Goal: Information Seeking & Learning: Check status

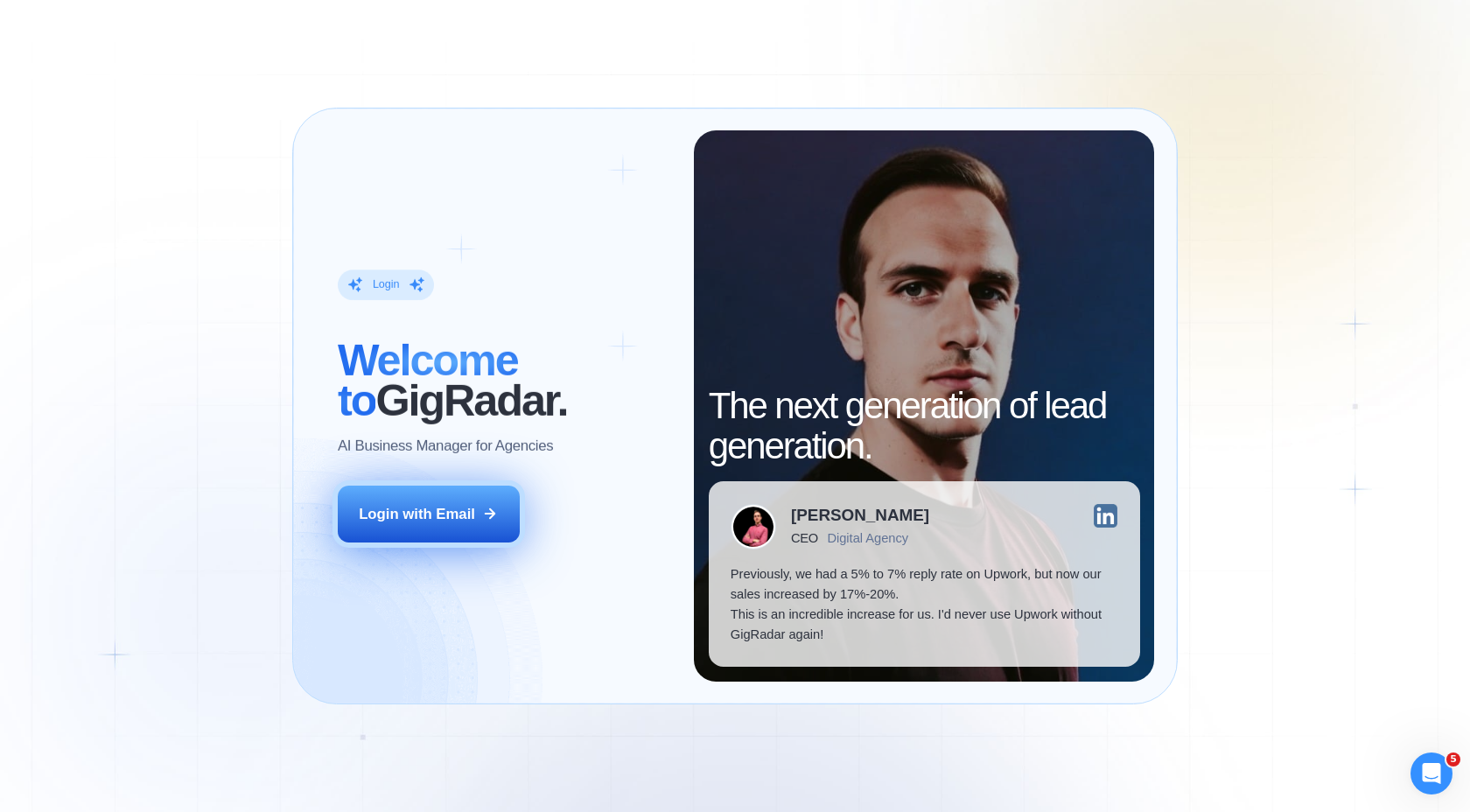
click at [475, 520] on button "Login with Email" at bounding box center [429, 514] width 182 height 56
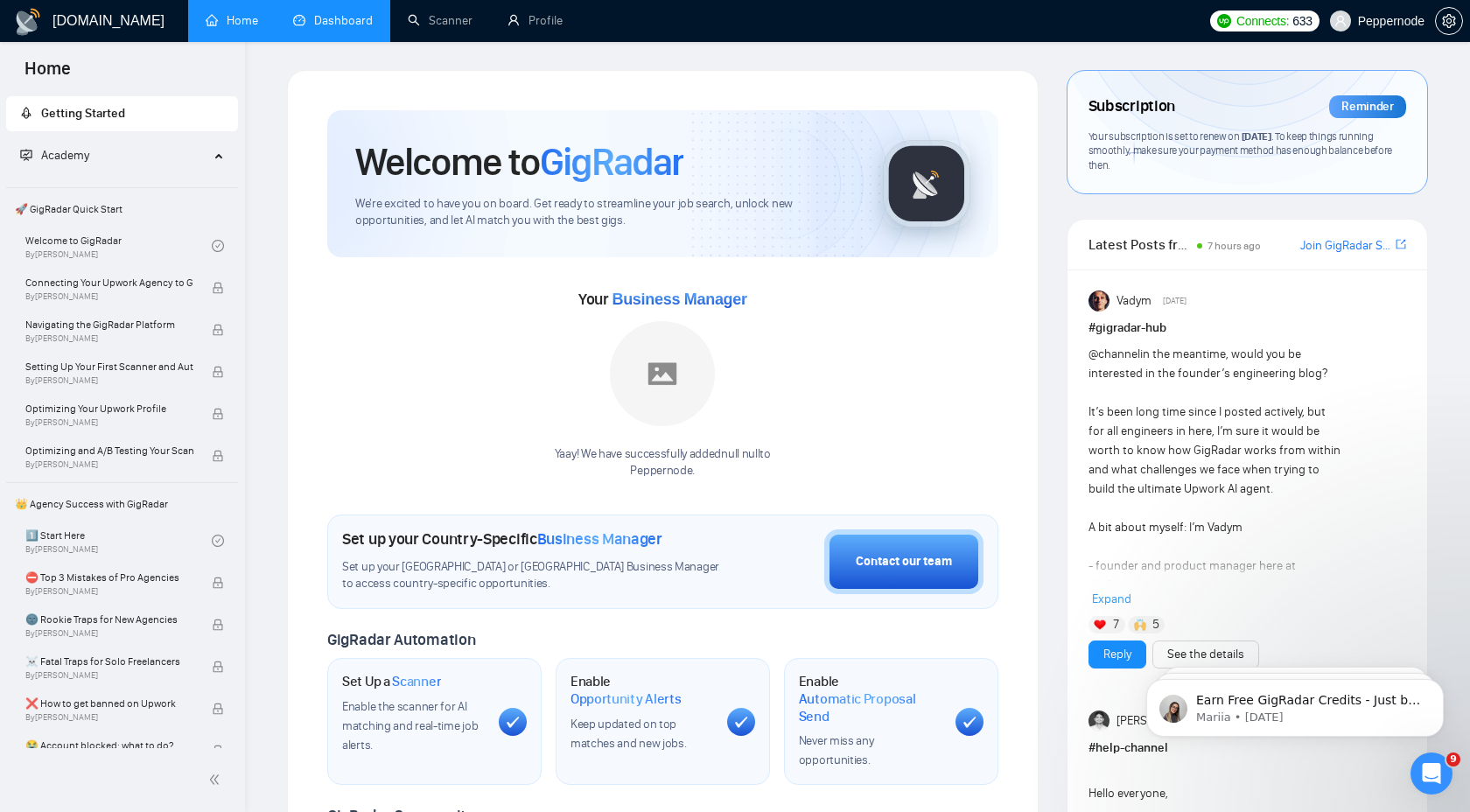
click at [334, 17] on link "Dashboard" at bounding box center [333, 20] width 79 height 15
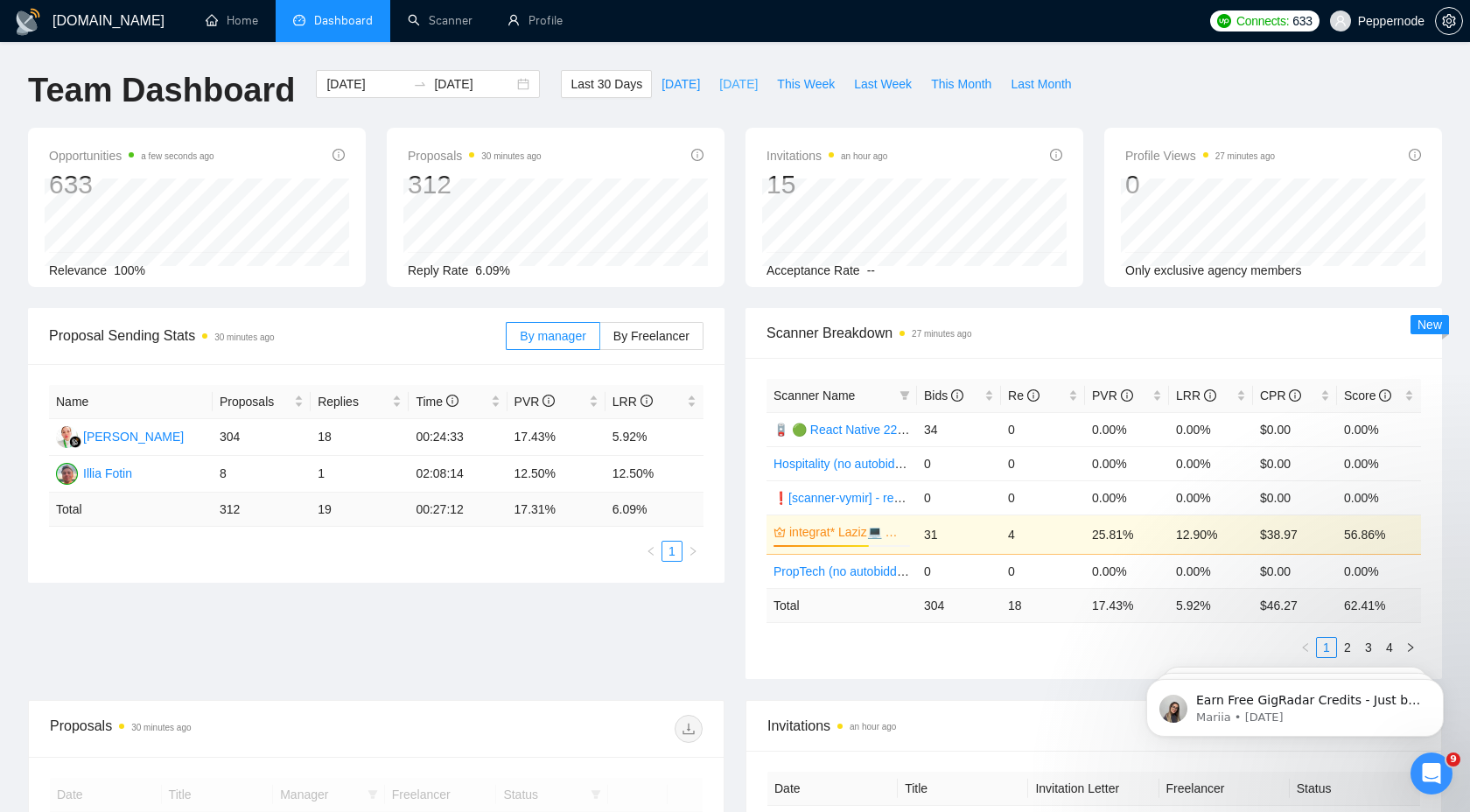
click at [720, 86] on span "Yesterday" at bounding box center [739, 84] width 39 height 19
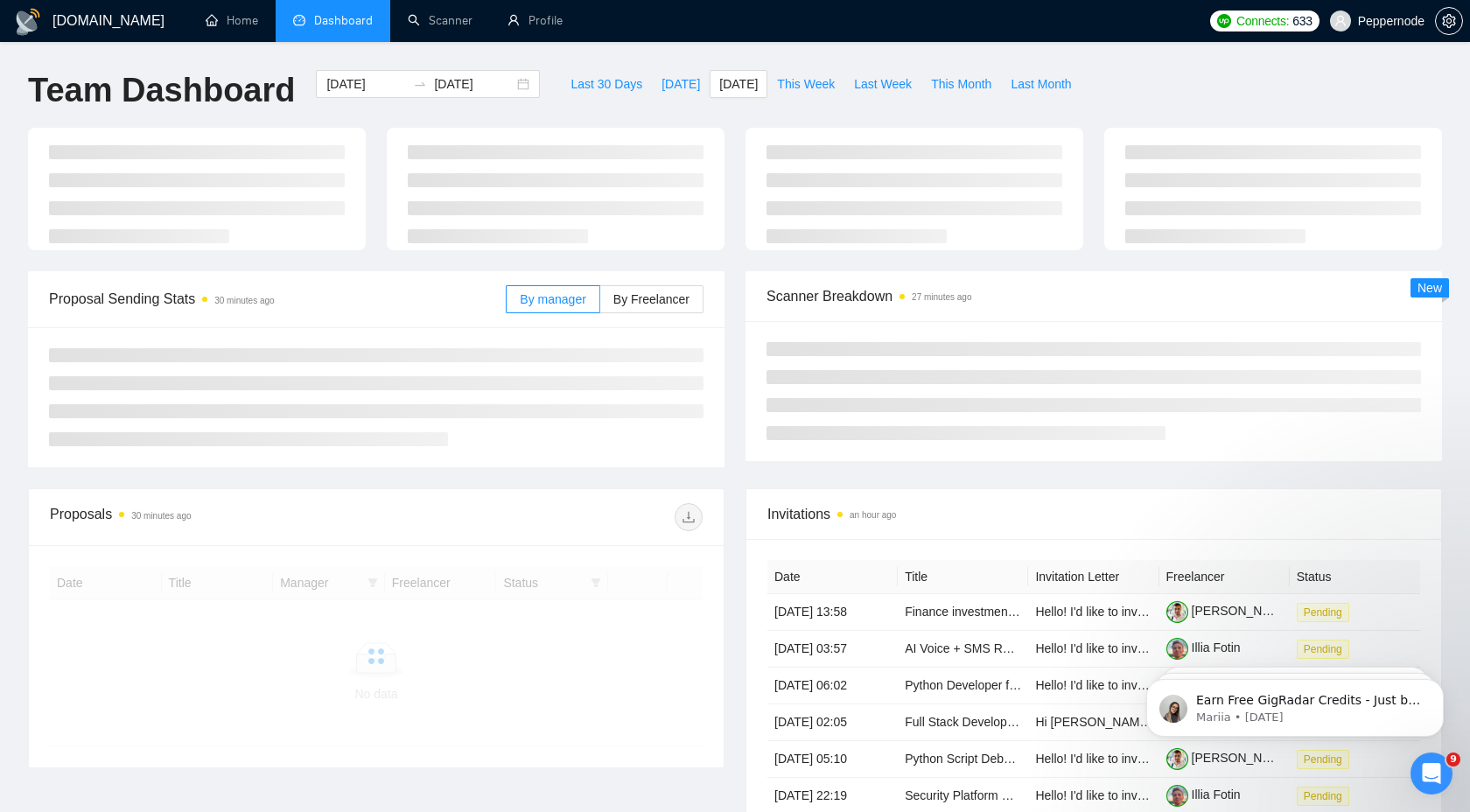
type input "2025-10-12"
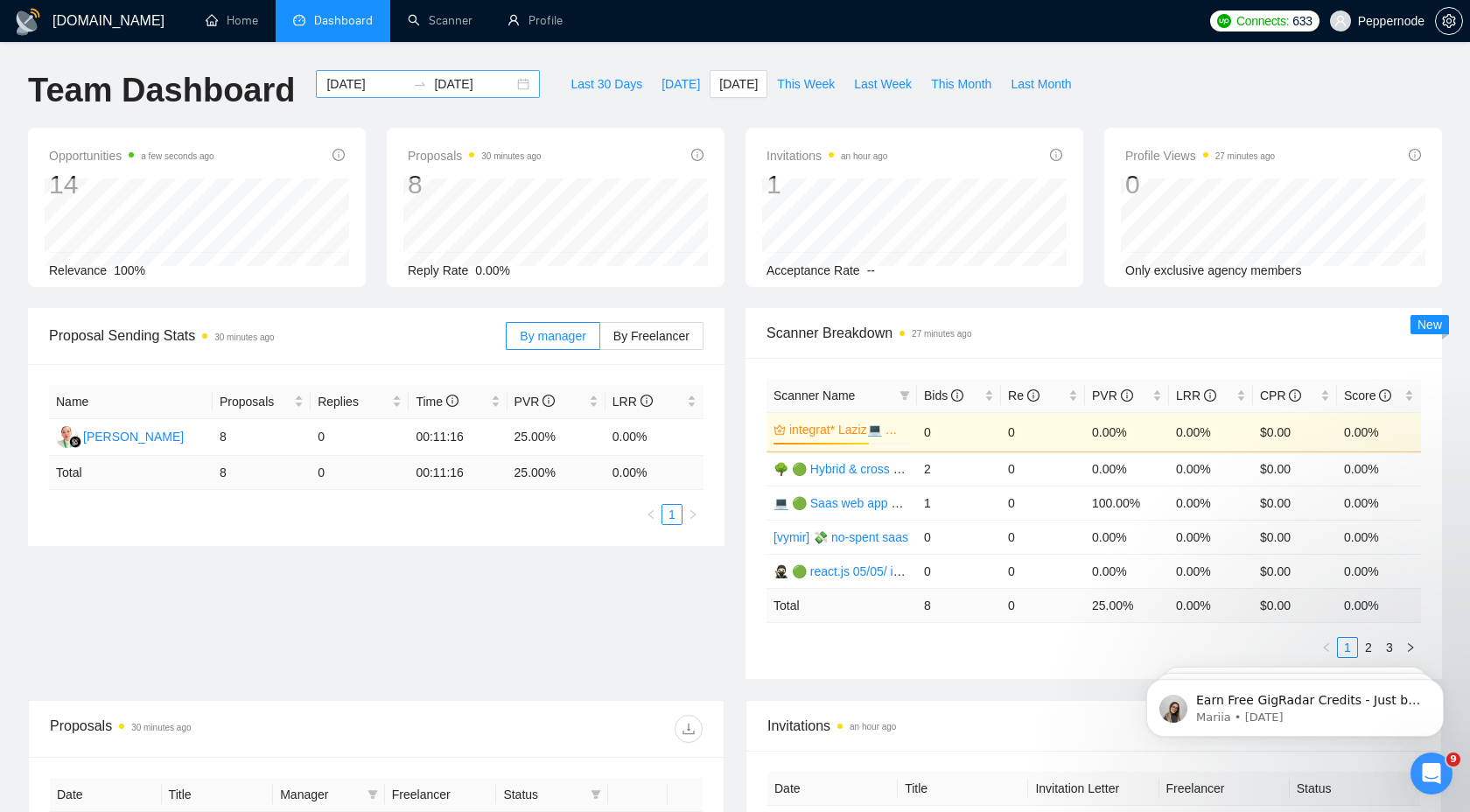
click at [508, 79] on div "2025-10-12 2025-10-12" at bounding box center [428, 84] width 224 height 28
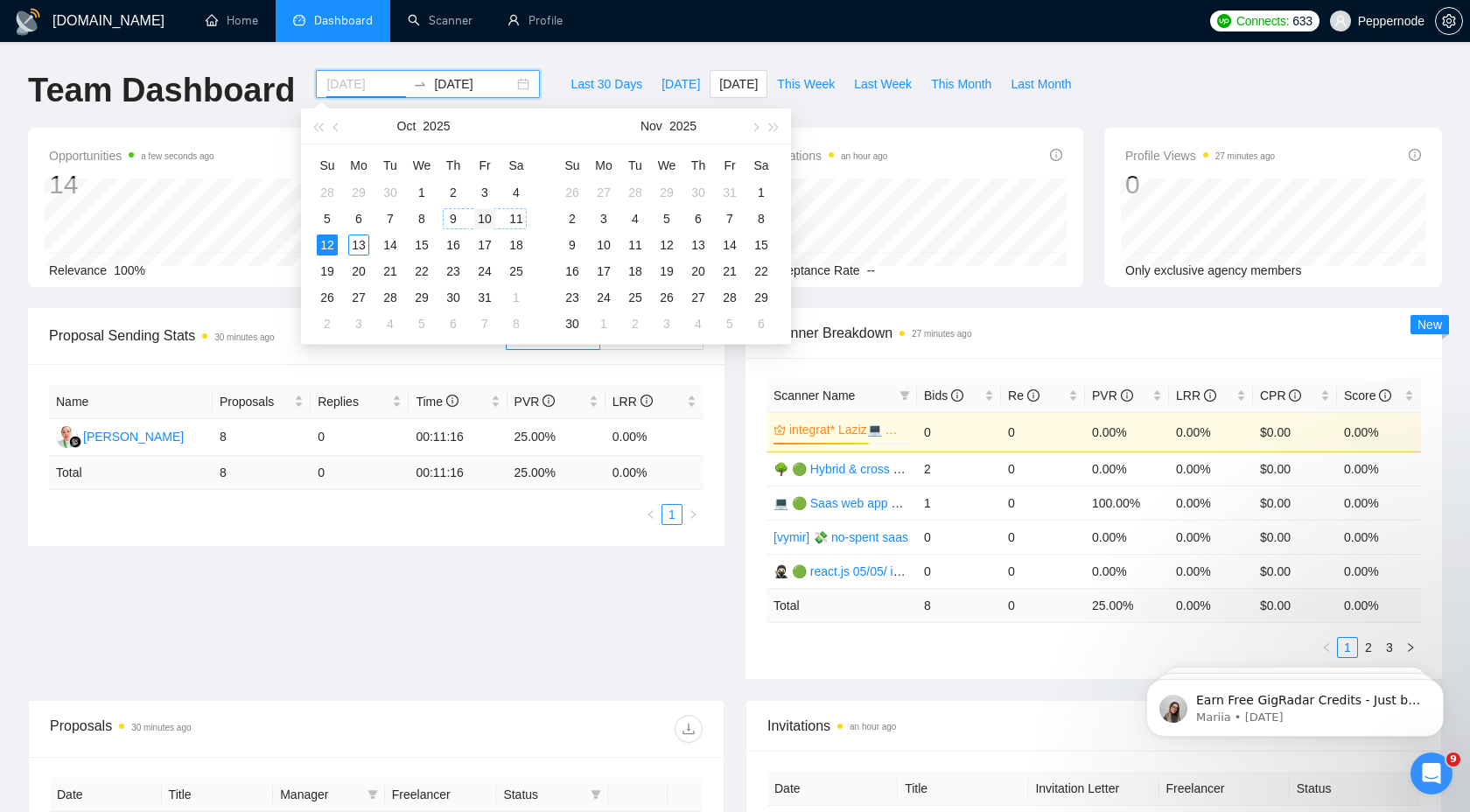
type input "2025-10-10"
click at [485, 217] on div "10" at bounding box center [485, 219] width 21 height 21
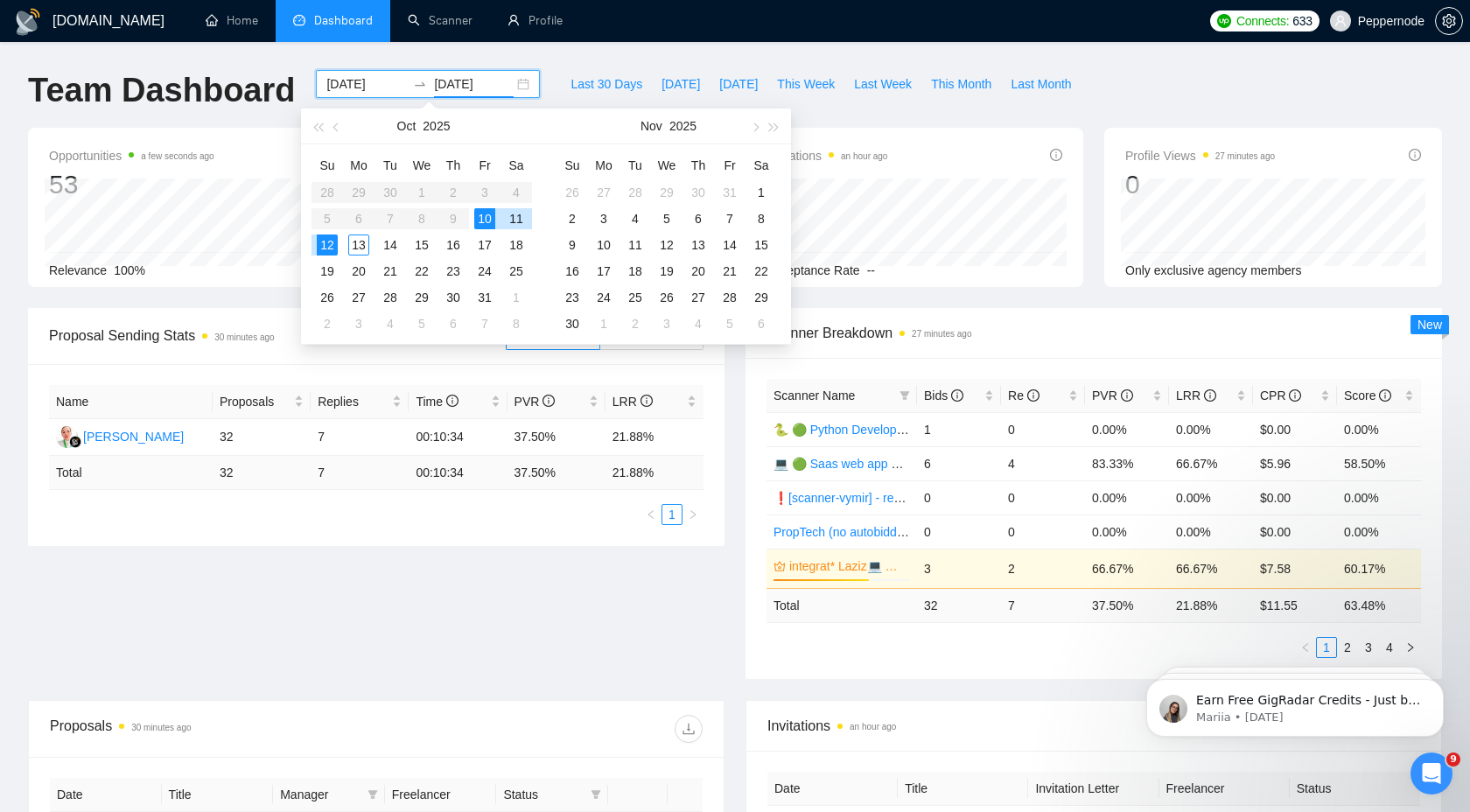
type input "2025-10-12"
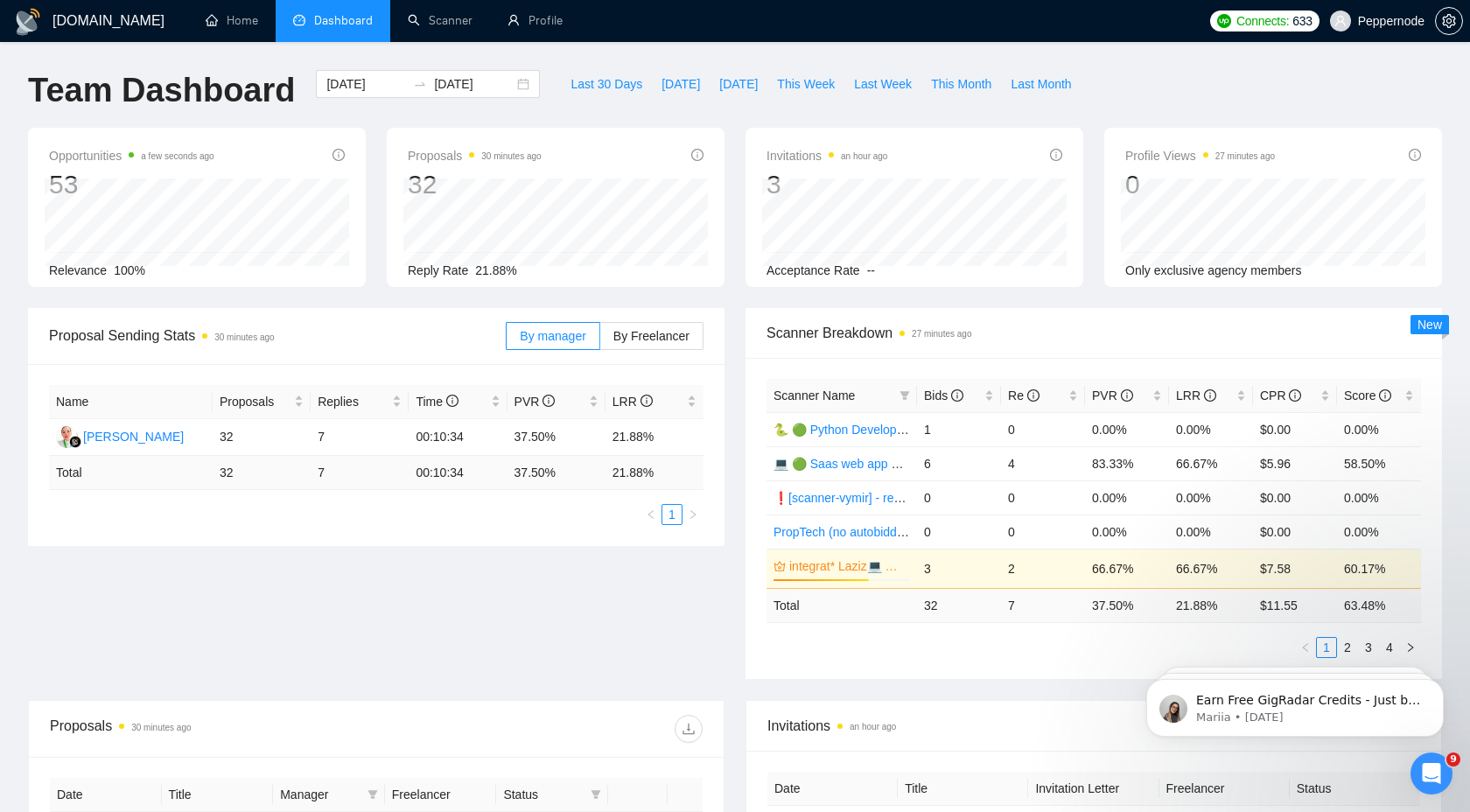
click at [527, 643] on div "Proposal Sending Stats 30 minutes ago By manager By Freelancer Name Proposals R…" at bounding box center [735, 504] width 1435 height 392
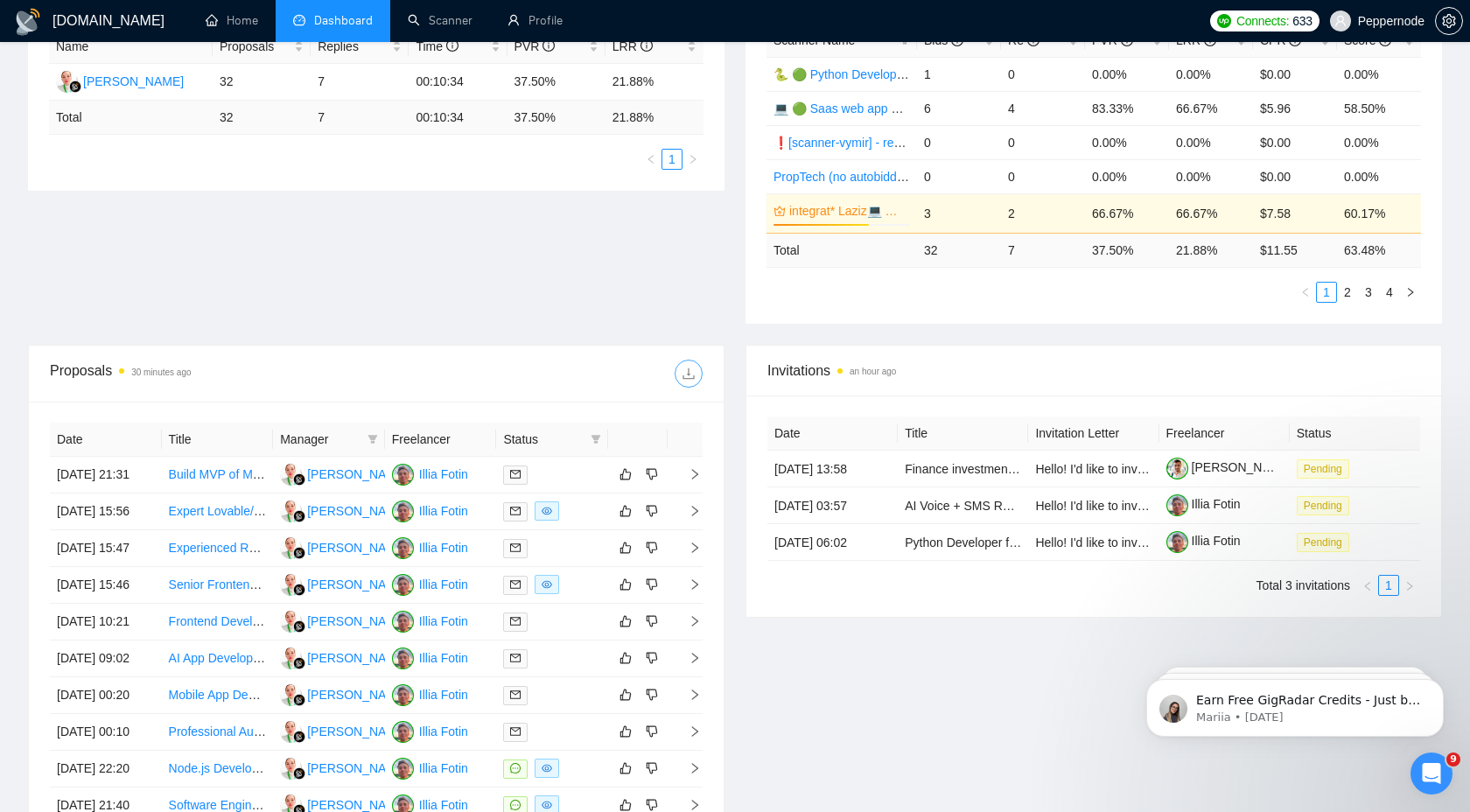
click at [693, 377] on icon "download" at bounding box center [688, 373] width 11 height 11
